Goal: Task Accomplishment & Management: Use online tool/utility

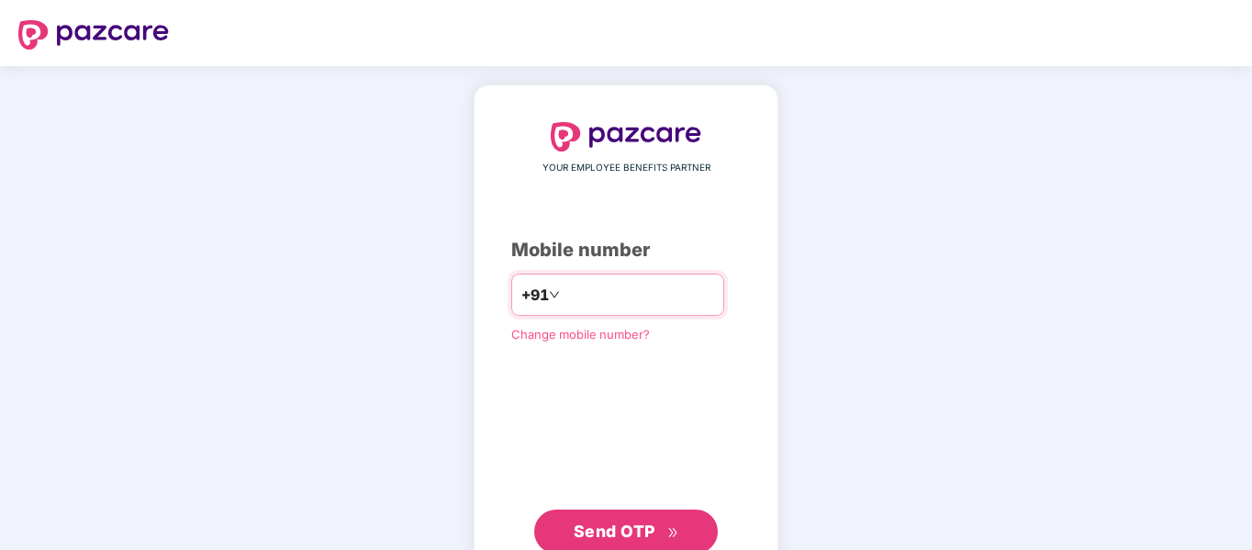
type input "**********"
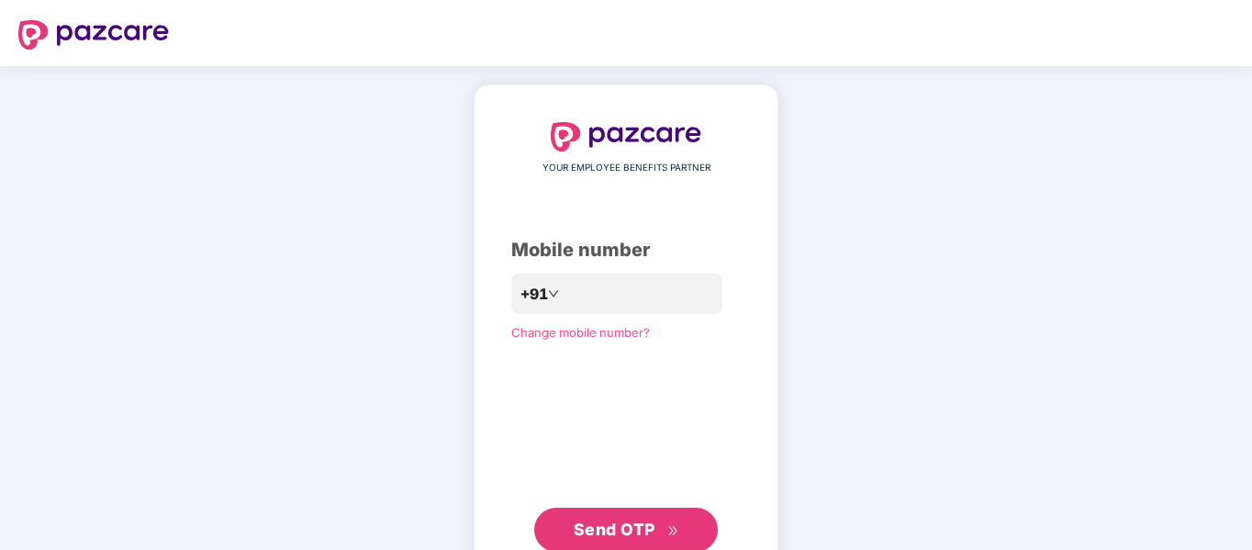
click at [652, 529] on span "Send OTP" at bounding box center [615, 528] width 82 height 19
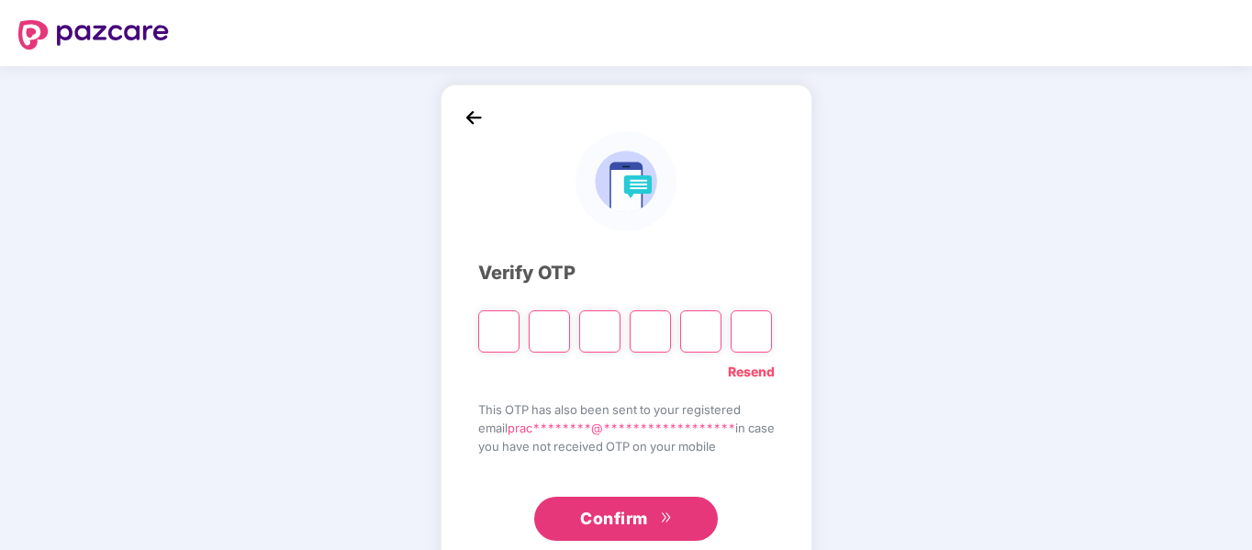
type input "*"
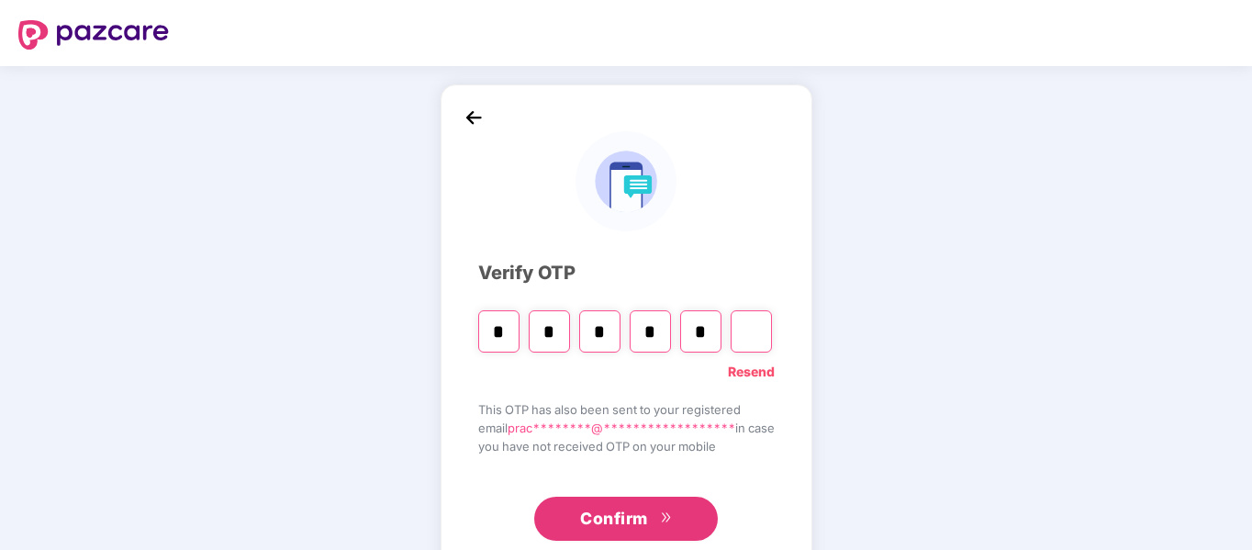
type input "*"
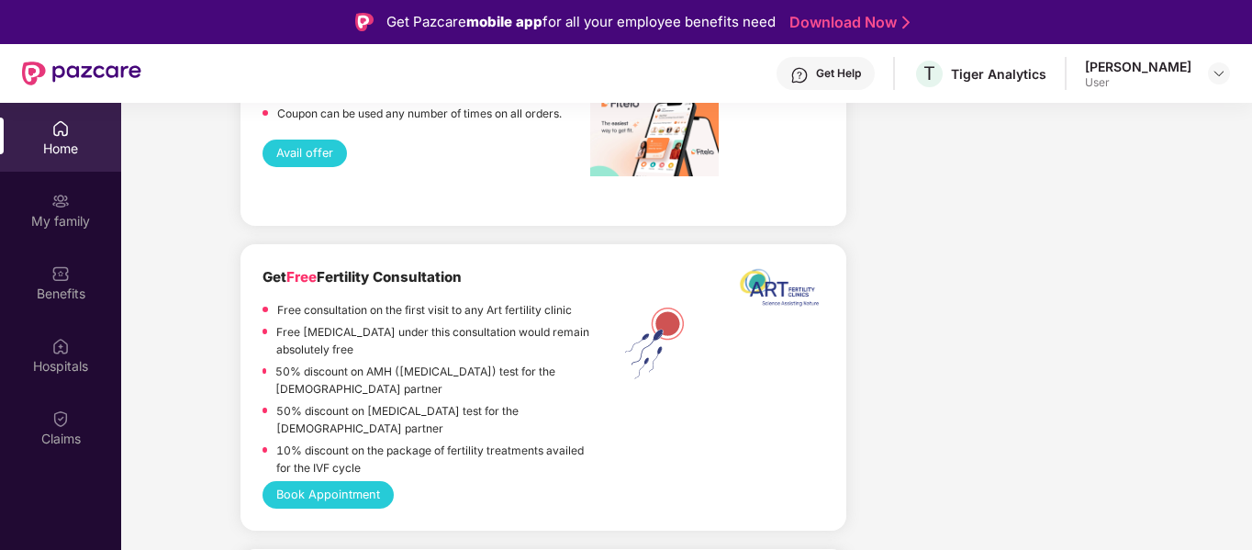
scroll to position [2870, 0]
click at [356, 480] on button "Book Appointment" at bounding box center [327, 494] width 131 height 28
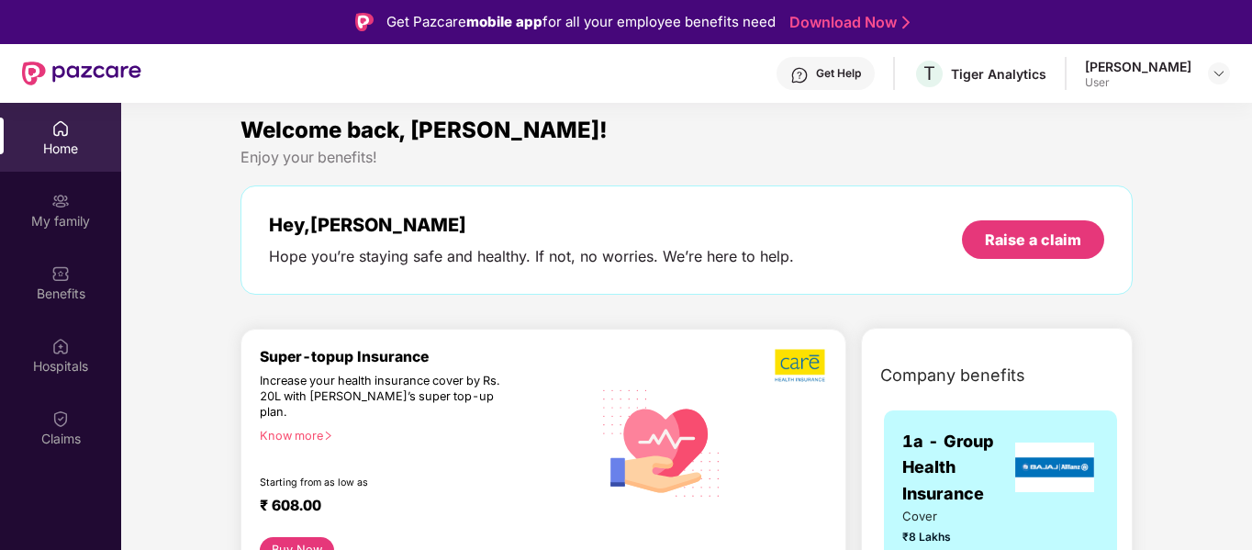
scroll to position [0, 0]
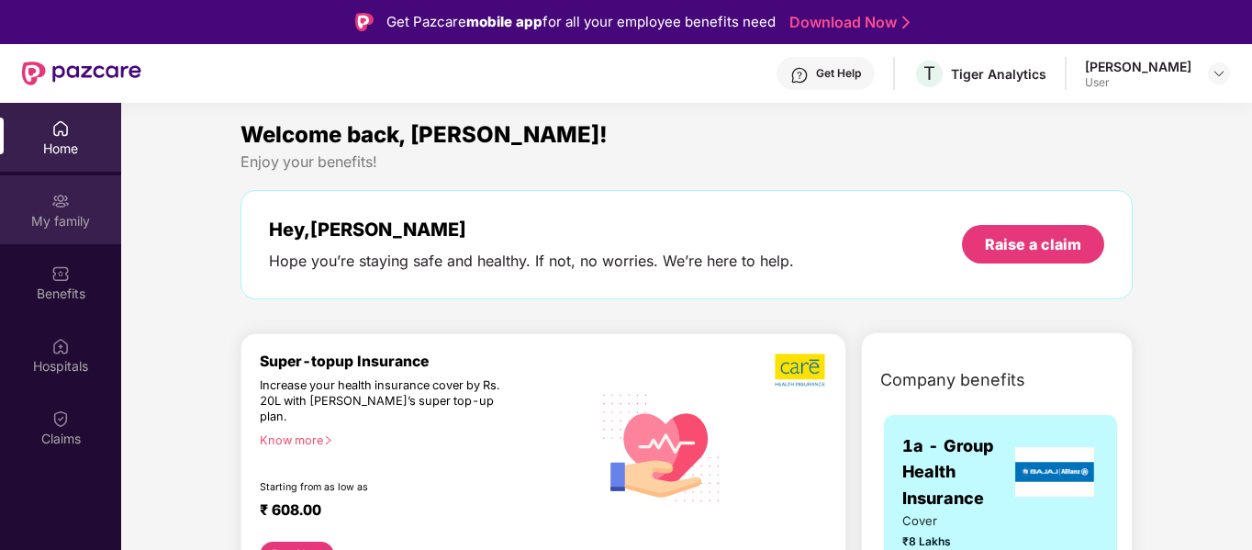
click at [79, 190] on div "My family" at bounding box center [60, 209] width 121 height 69
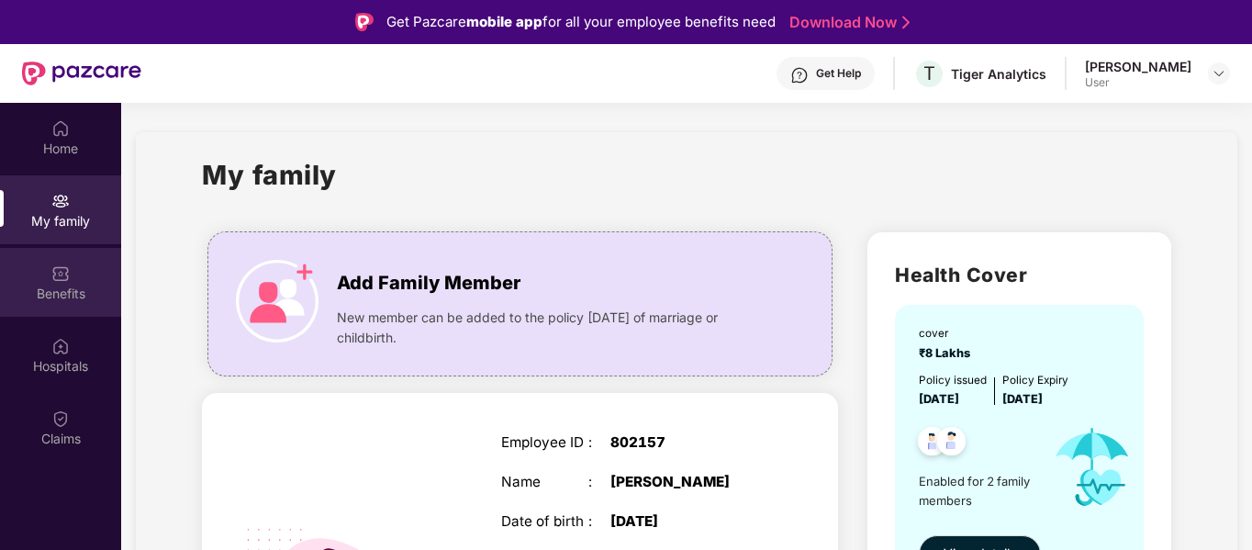
click at [86, 273] on div "Benefits" at bounding box center [60, 282] width 121 height 69
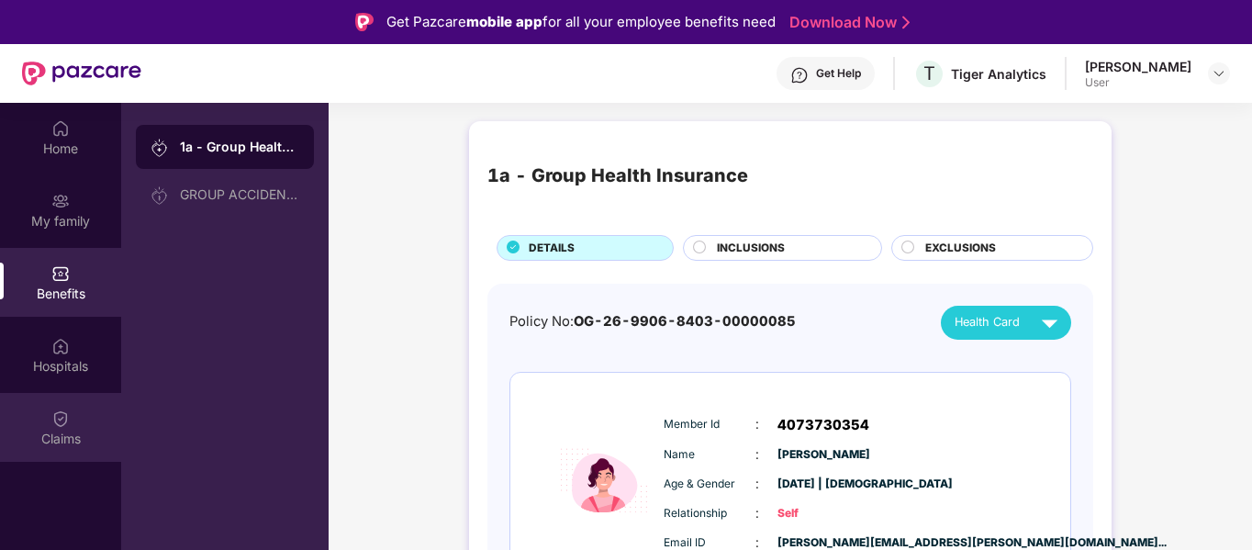
click at [57, 419] on img at bounding box center [60, 418] width 18 height 18
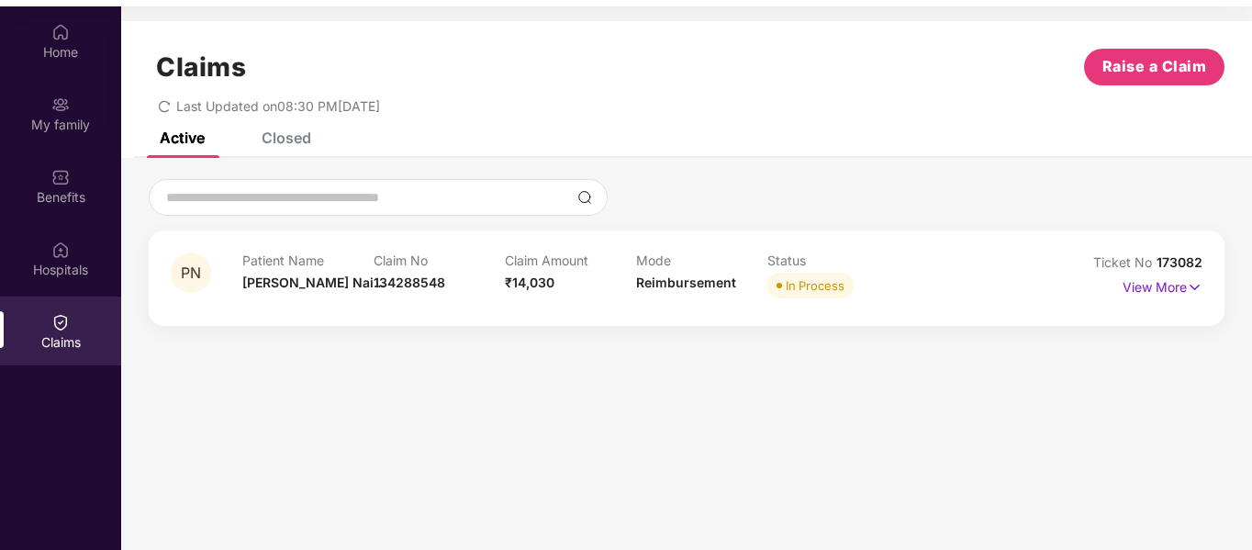
scroll to position [97, 0]
